Goal: Task Accomplishment & Management: Manage account settings

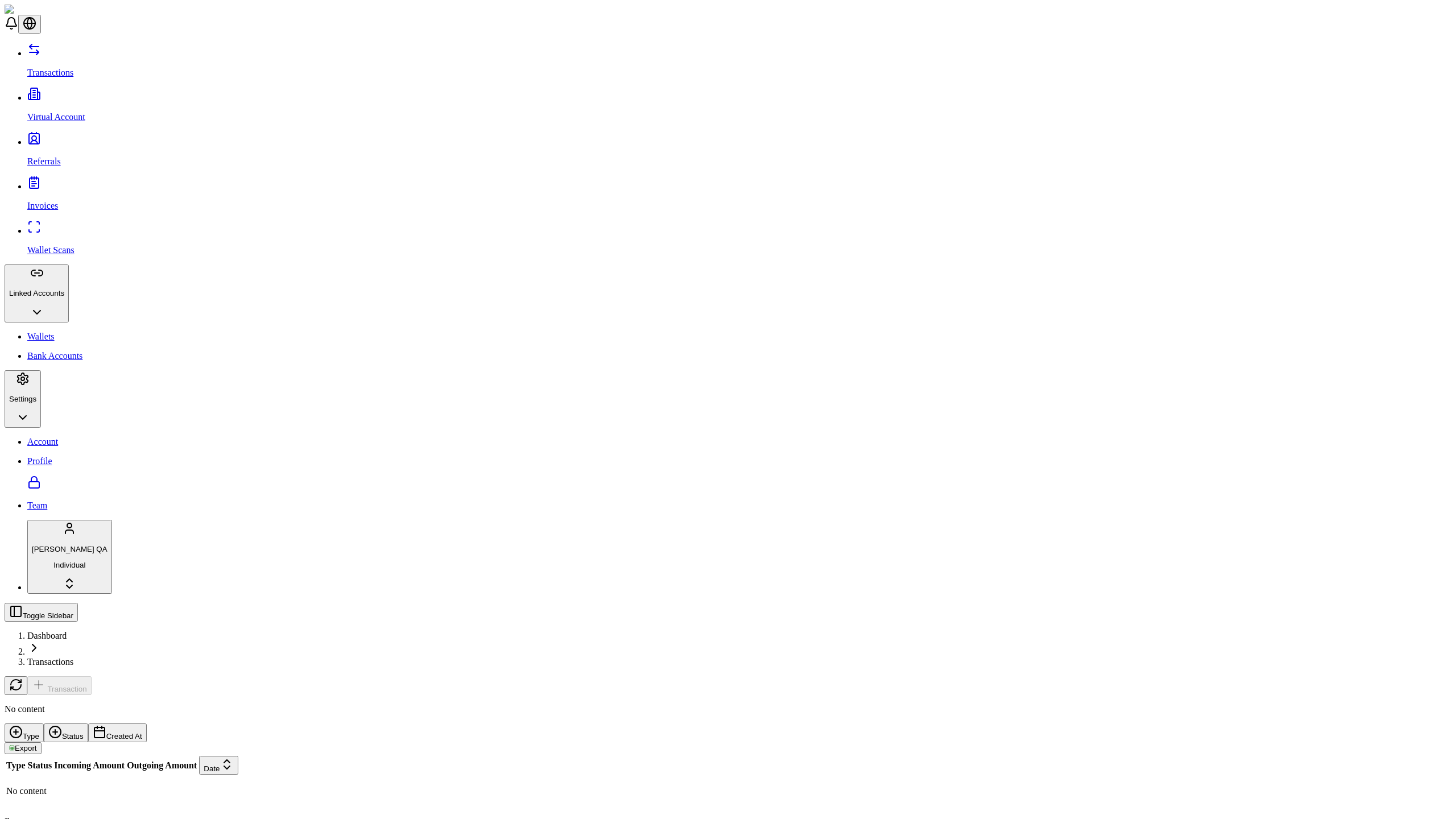
click at [72, 112] on p "Virtual Account" at bounding box center [739, 117] width 1424 height 10
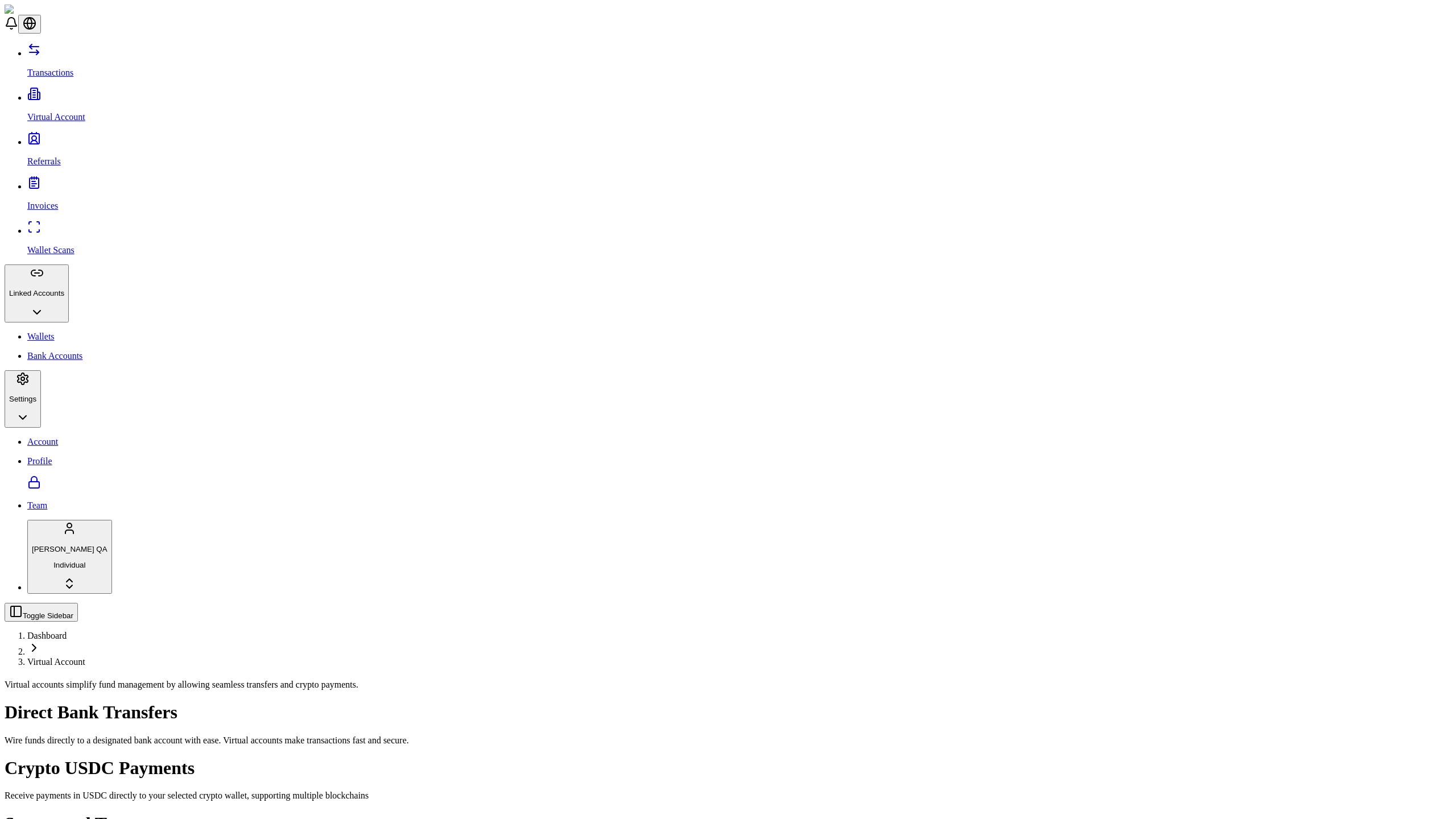
click at [72, 68] on p "Transactions" at bounding box center [739, 73] width 1424 height 10
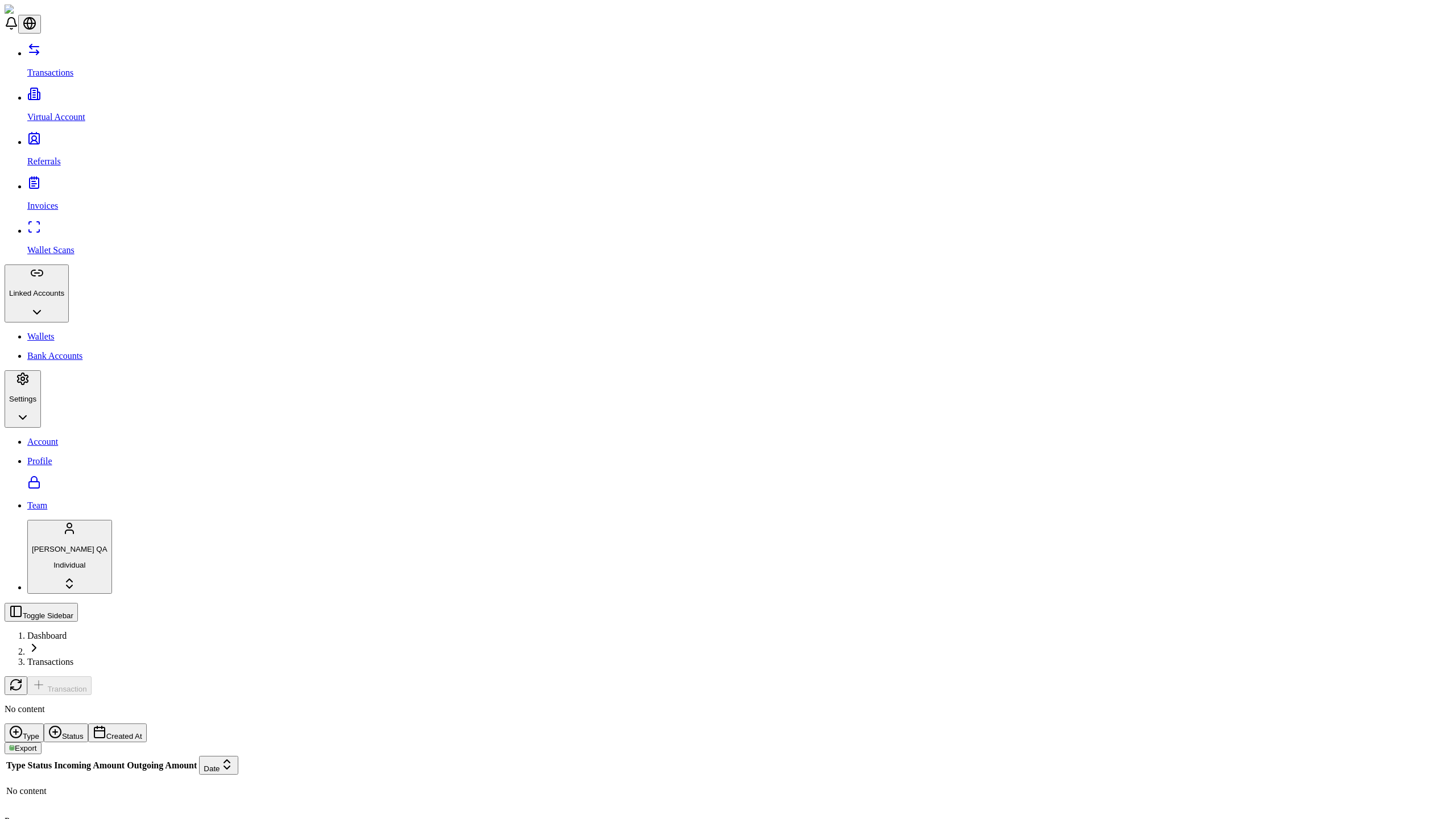
click at [72, 68] on p "Transactions" at bounding box center [739, 73] width 1424 height 10
click at [73, 332] on link "Wallets" at bounding box center [739, 337] width 1424 height 10
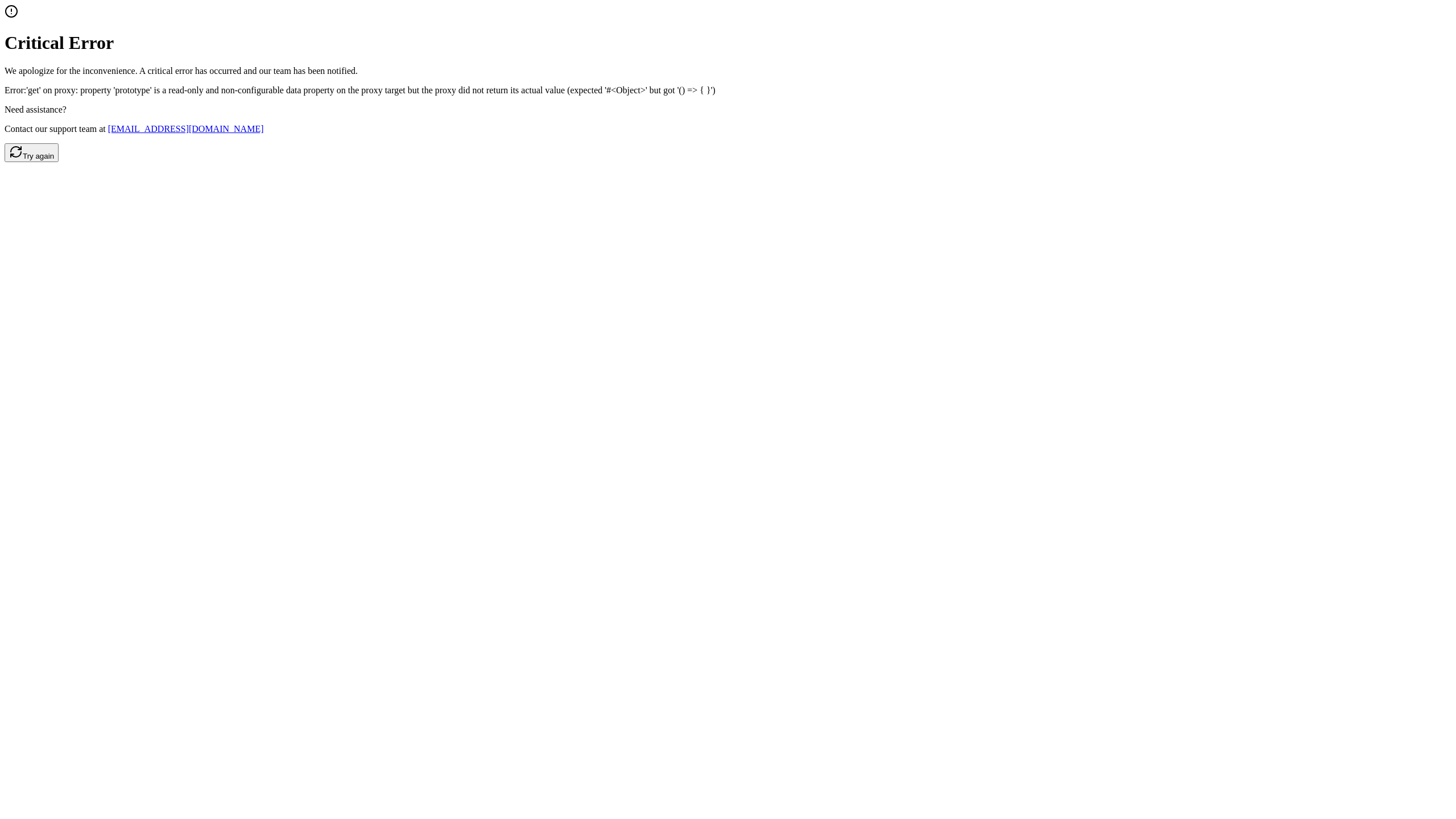
click at [59, 162] on button "Try again" at bounding box center [32, 153] width 54 height 19
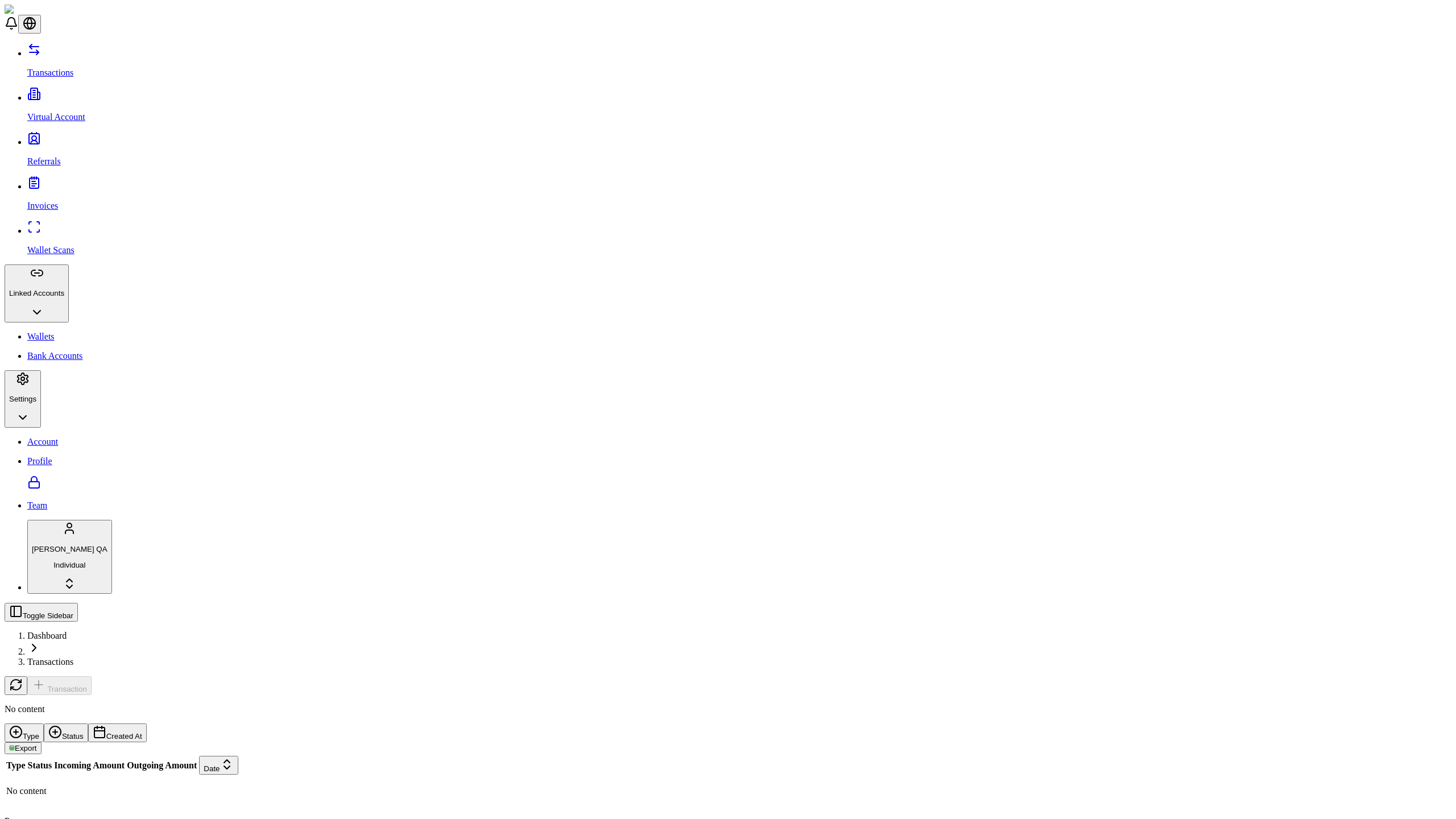
click at [73, 437] on link "Account" at bounding box center [739, 442] width 1424 height 10
click at [73, 332] on link "Wallets" at bounding box center [739, 337] width 1424 height 10
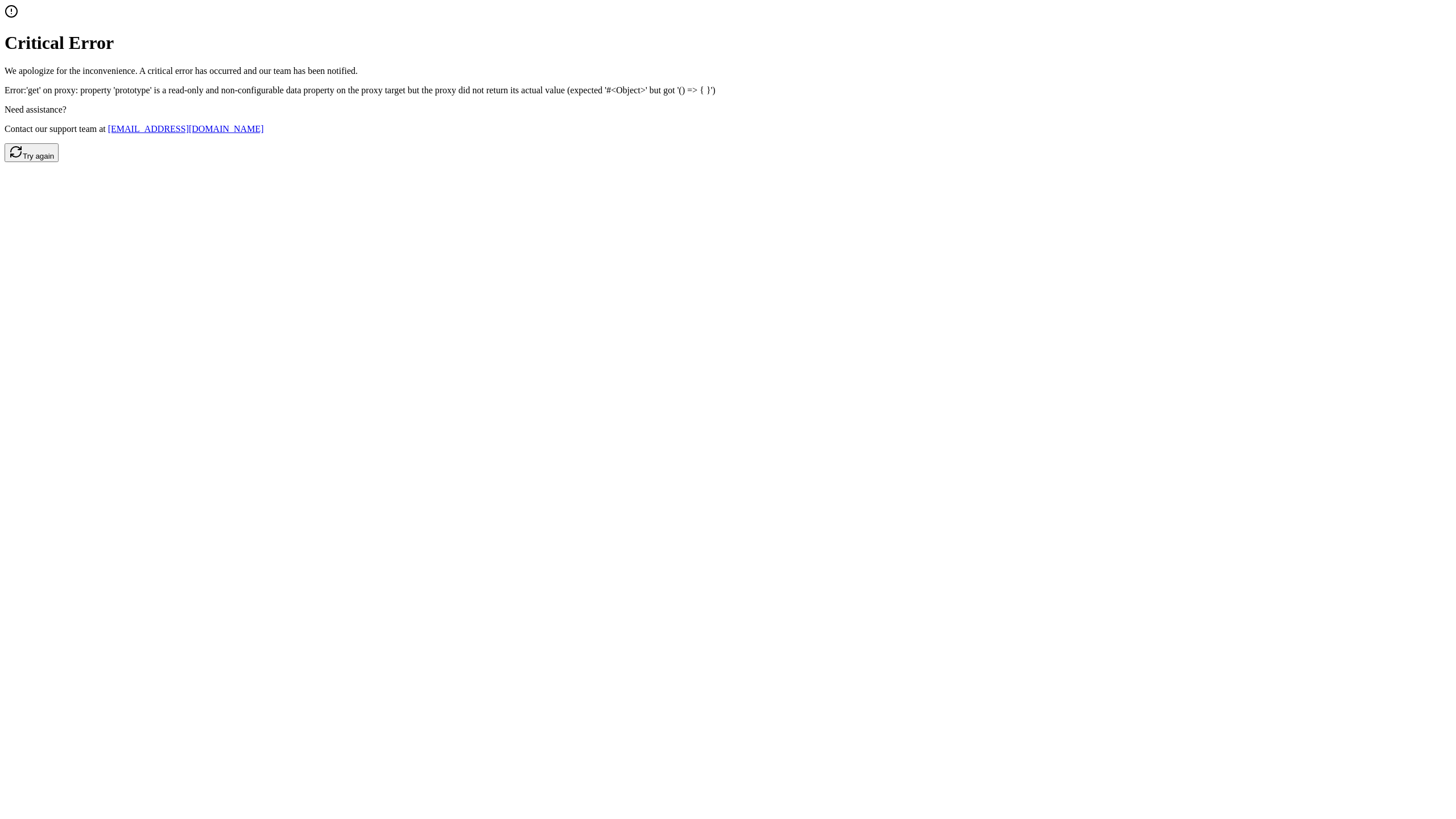
click at [59, 162] on button "Try again" at bounding box center [32, 153] width 54 height 19
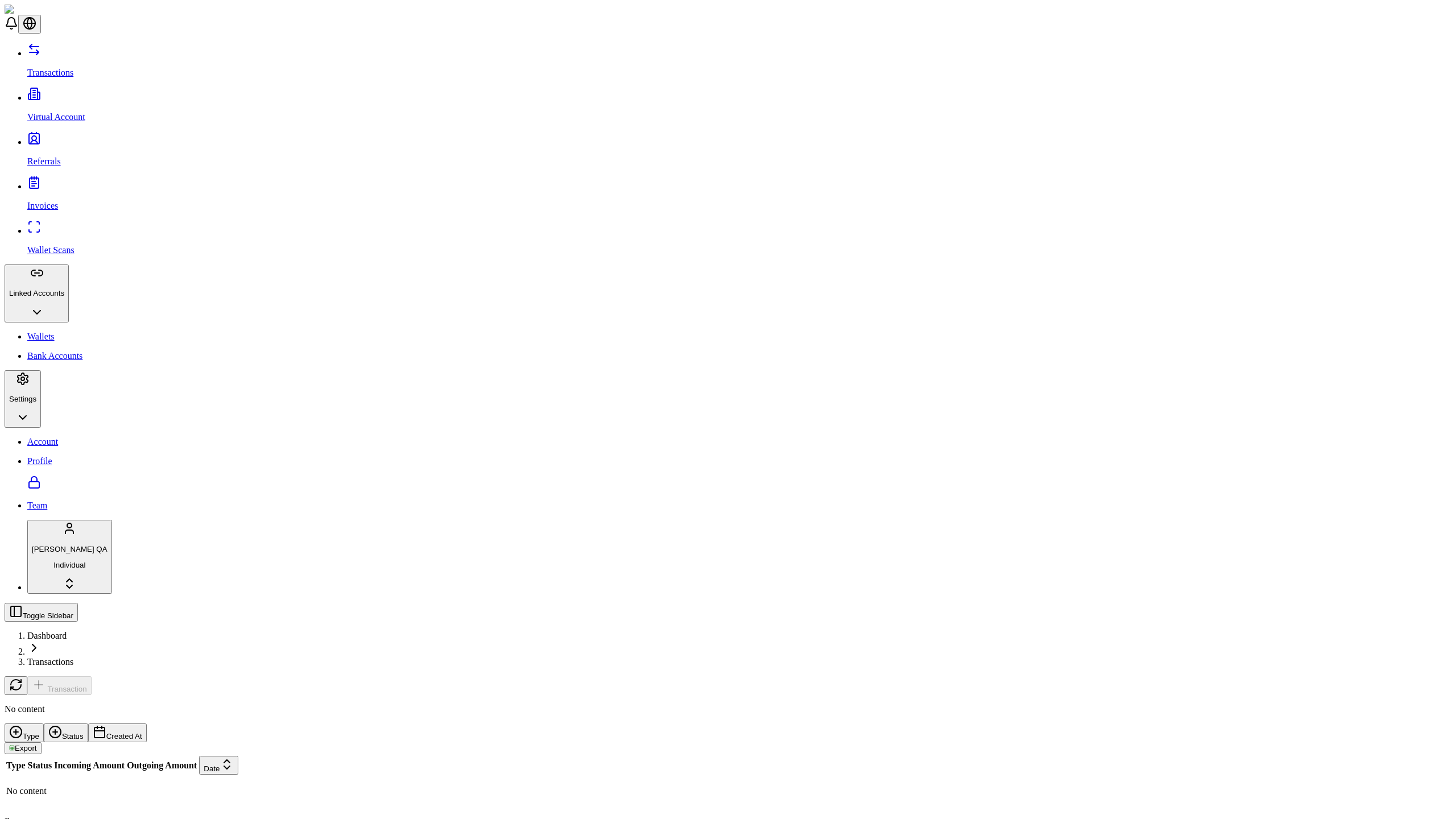
click at [72, 796] on html "Transactions Virtual Account Referrals Invoices Wallet Scans Linked Accounts Wa…" at bounding box center [728, 462] width 1456 height 926
click at [72, 722] on html "Transactions Virtual Account Referrals Invoices Wallet Scans Linked Accounts Wa…" at bounding box center [728, 361] width 1456 height 722
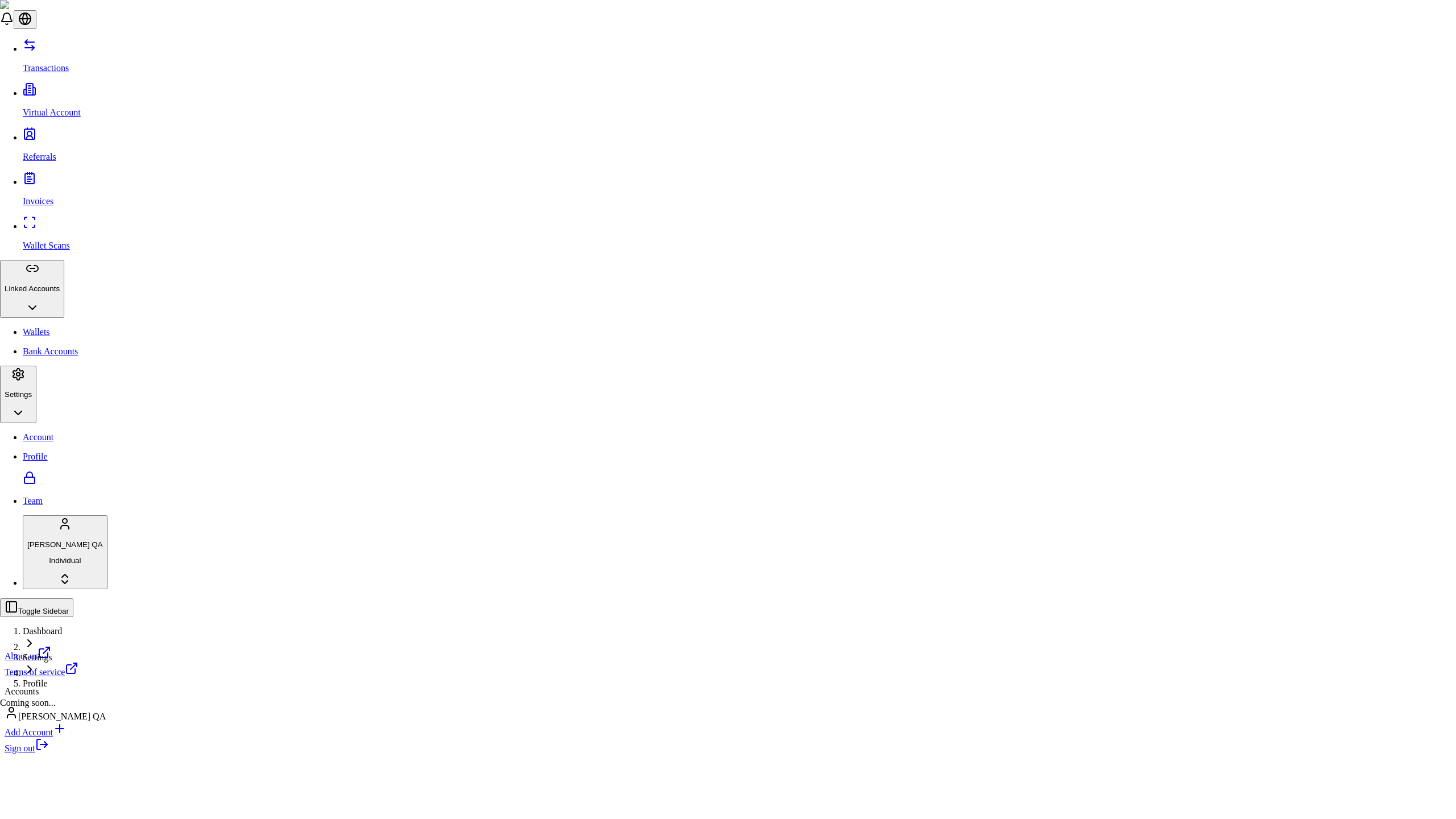
click at [49, 753] on link "Sign out" at bounding box center [26, 748] width 44 height 10
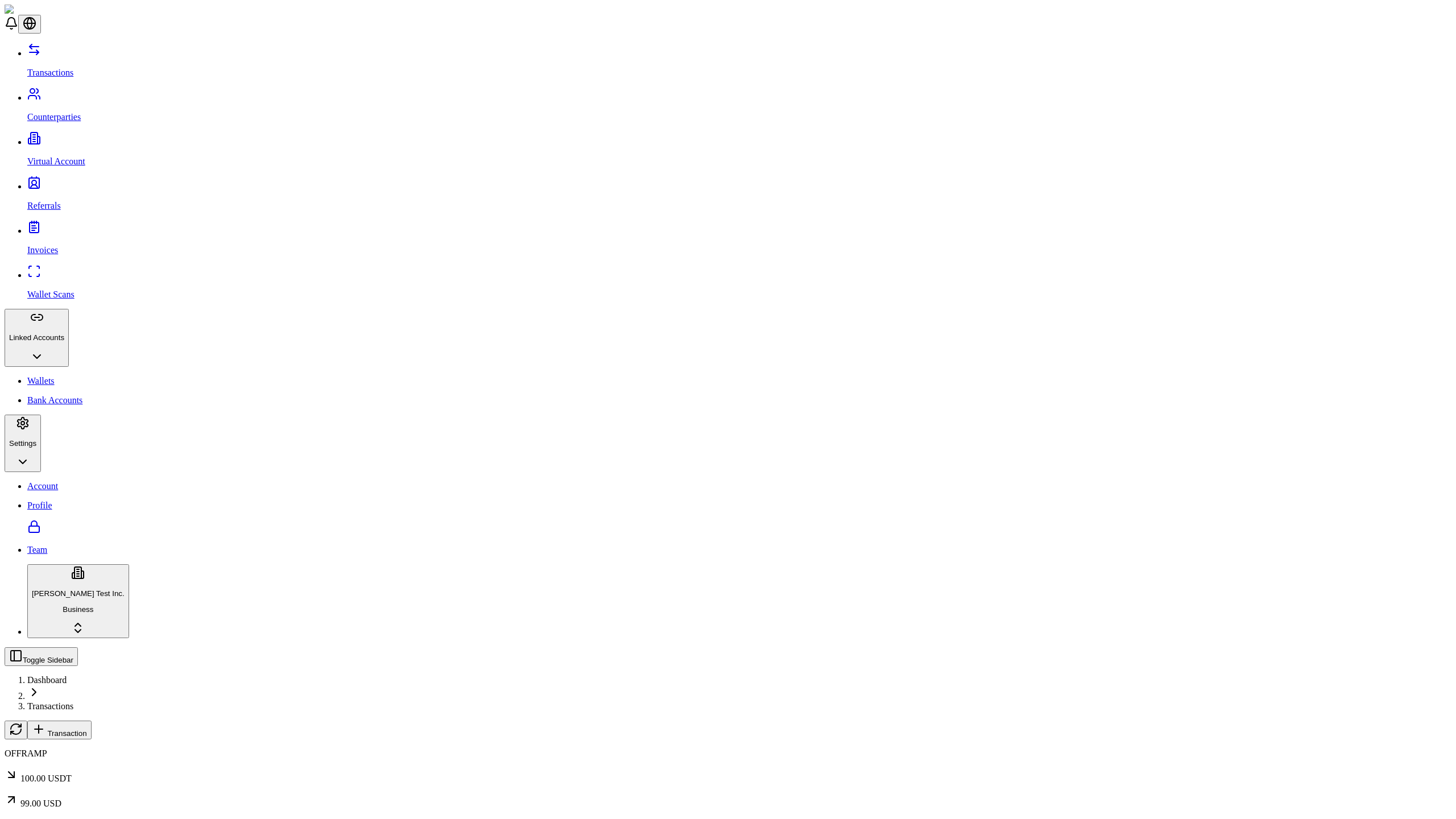
click at [87, 729] on span "Transaction" at bounding box center [66, 734] width 39 height 9
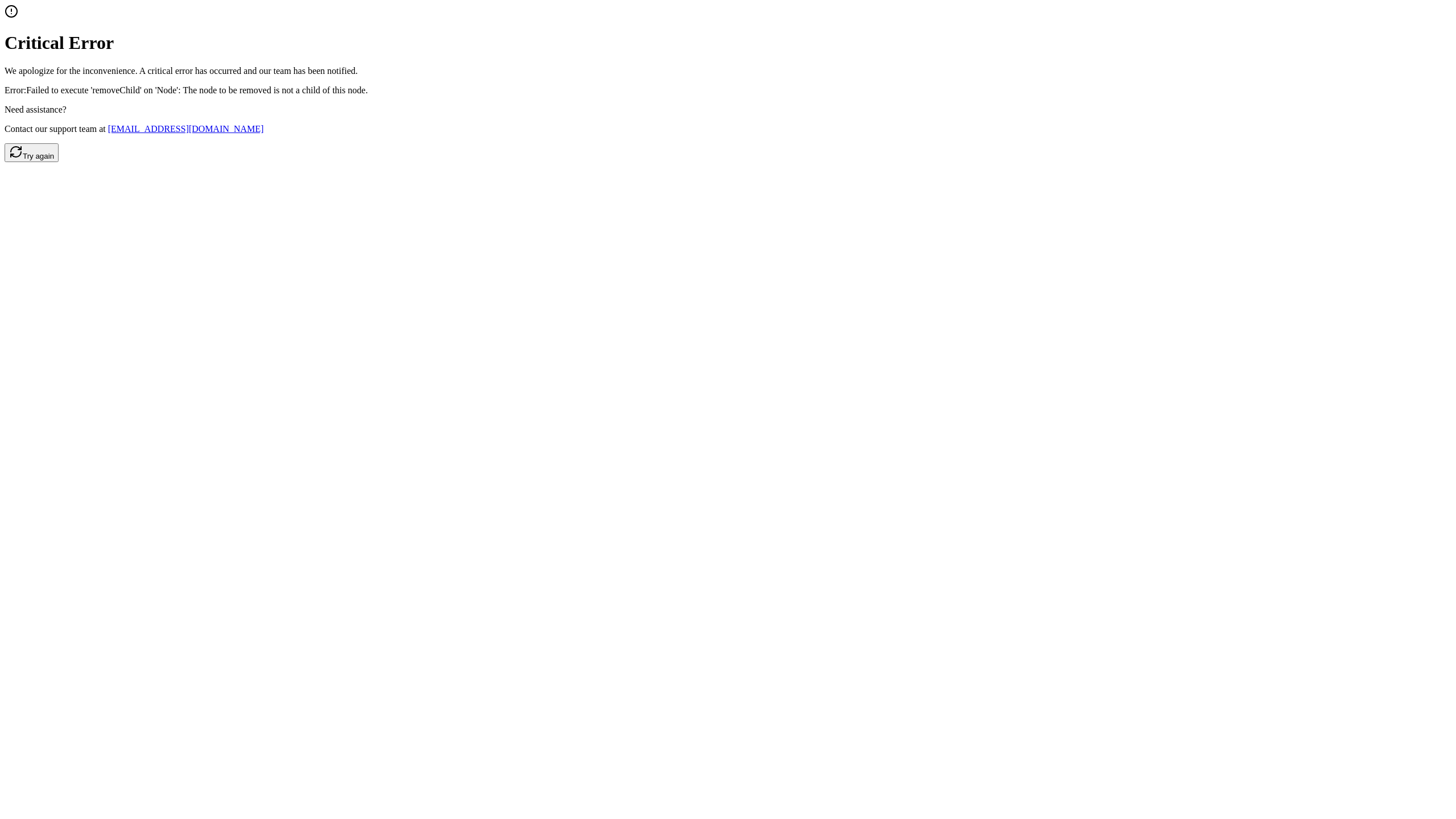
click at [59, 162] on button "Try again" at bounding box center [32, 153] width 54 height 19
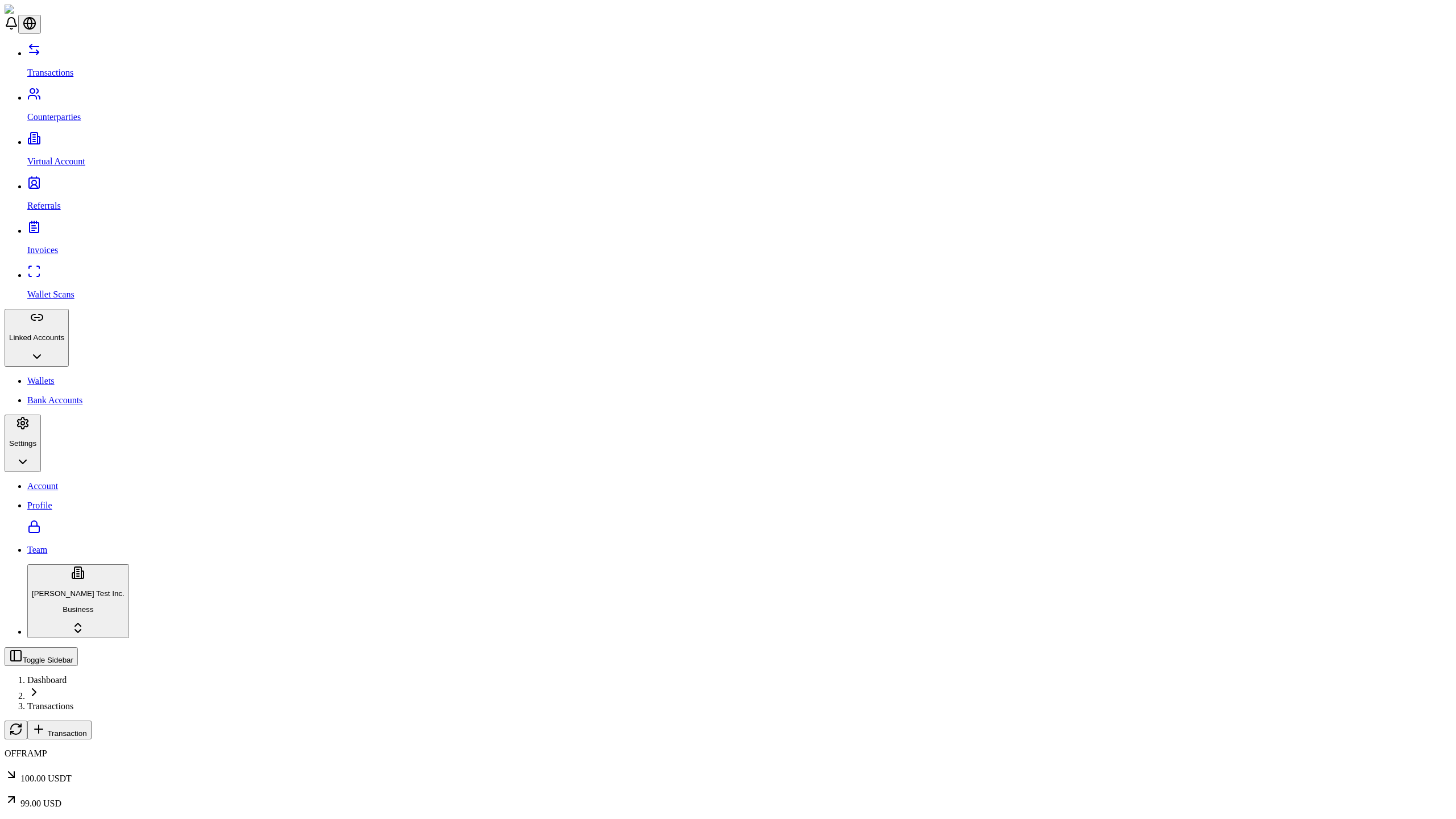
click at [87, 729] on span "Transaction" at bounding box center [66, 734] width 39 height 9
